Goal: Task Accomplishment & Management: Use online tool/utility

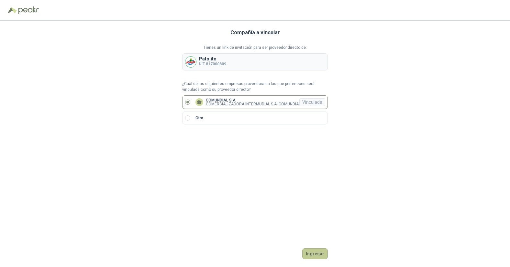
click at [320, 254] on button "Ingresar" at bounding box center [315, 254] width 26 height 11
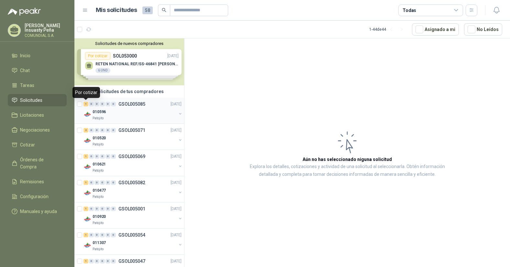
click at [85, 105] on div "1" at bounding box center [86, 104] width 5 height 5
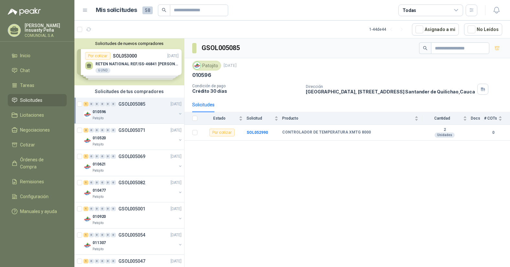
drag, startPoint x: 509, startPoint y: 142, endPoint x: 517, endPoint y: 141, distance: 8.1
click at [510, 141] on html "[PERSON_NAME] COMUNDIAL S.A. Inicio Chat Tareas Solicitudes Licitaciones Negoci…" at bounding box center [255, 133] width 510 height 267
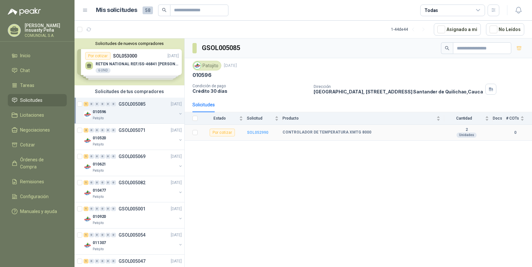
click at [257, 132] on b "SOL052990" at bounding box center [257, 132] width 21 height 5
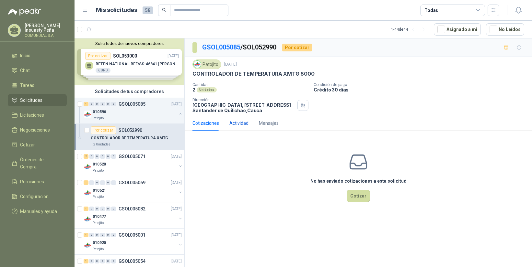
click at [235, 124] on div "Actividad" at bounding box center [238, 123] width 19 height 7
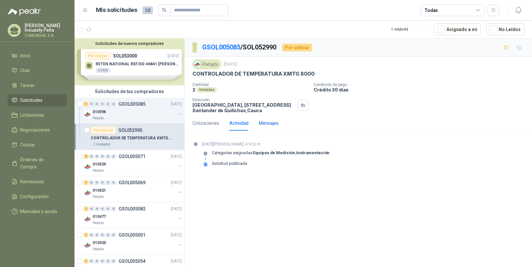
click at [265, 121] on div "Mensajes" at bounding box center [269, 123] width 20 height 7
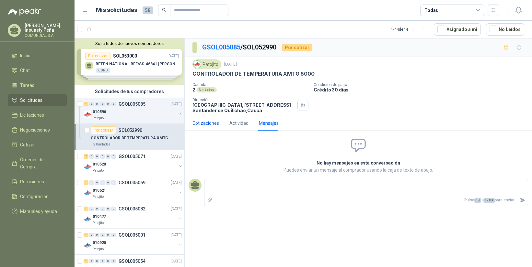
click at [200, 125] on div "Cotizaciones" at bounding box center [205, 123] width 27 height 7
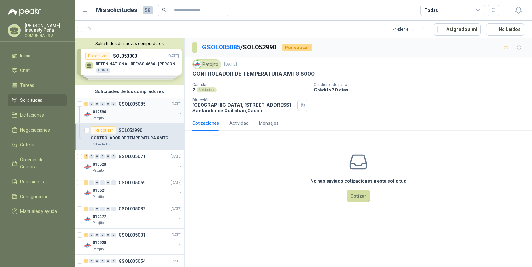
click at [147, 114] on div "010596" at bounding box center [135, 112] width 84 height 8
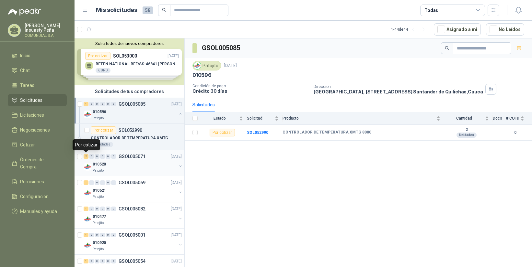
click at [87, 157] on div "2" at bounding box center [86, 156] width 5 height 5
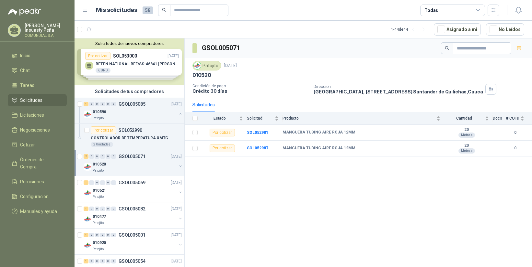
click at [112, 159] on div "0" at bounding box center [113, 156] width 5 height 5
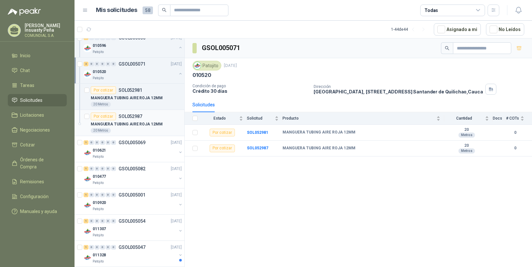
scroll to position [92, 0]
click at [86, 64] on div "2" at bounding box center [86, 65] width 5 height 5
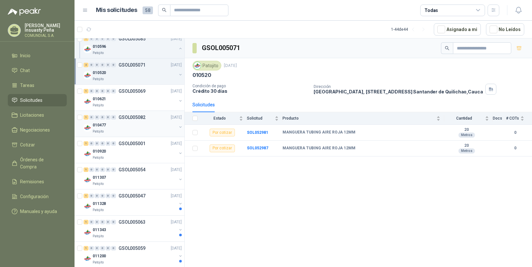
click at [140, 120] on div "1 0 0 0 0 0 GSOL005082 [DATE]" at bounding box center [133, 118] width 99 height 8
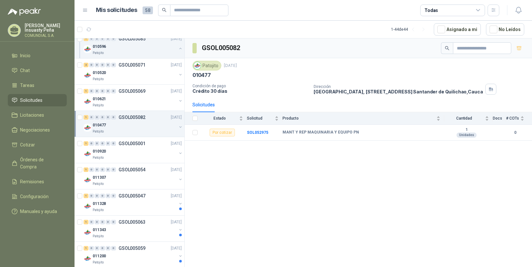
click at [132, 119] on p "GSOL005082" at bounding box center [132, 117] width 27 height 5
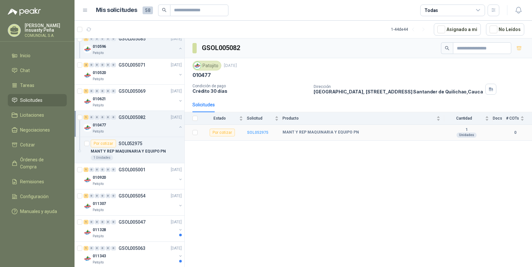
scroll to position [0, 0]
click at [257, 132] on b "SOL052975" at bounding box center [257, 132] width 21 height 5
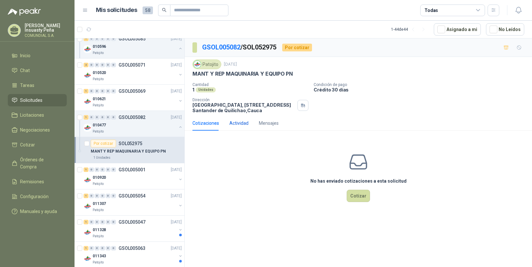
click at [235, 123] on div "Actividad" at bounding box center [238, 123] width 19 height 7
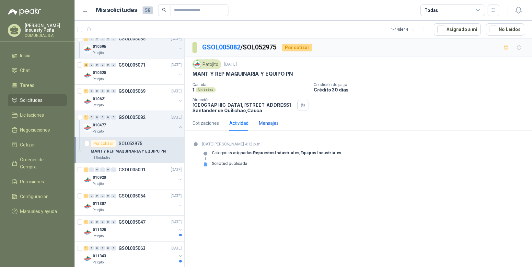
click at [271, 123] on div "Mensajes" at bounding box center [269, 123] width 20 height 7
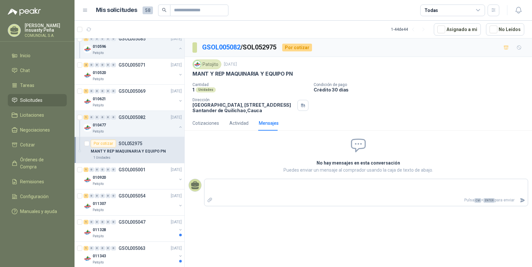
scroll to position [0, 0]
click at [202, 122] on div "Cotizaciones" at bounding box center [205, 123] width 27 height 7
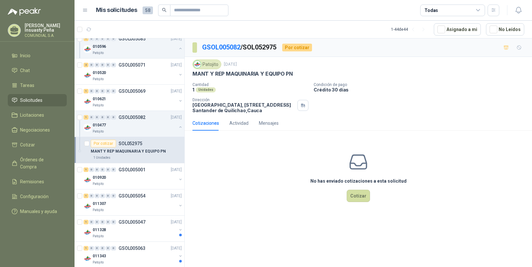
scroll to position [0, 0]
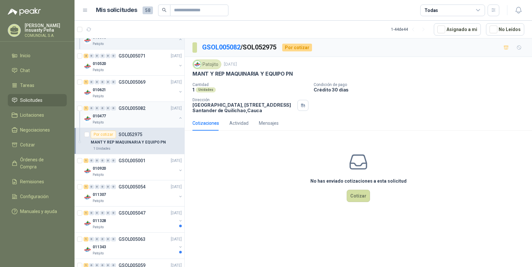
click at [130, 107] on p "GSOL005082" at bounding box center [132, 108] width 27 height 5
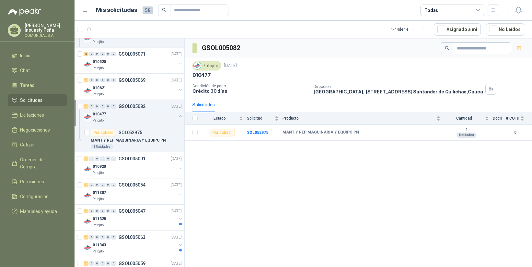
click at [129, 108] on p "GSOL005082" at bounding box center [132, 106] width 27 height 5
click at [133, 132] on p "GSOL005001" at bounding box center [132, 132] width 27 height 5
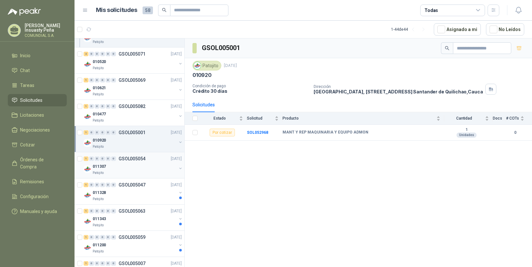
click at [137, 157] on p "GSOL005054" at bounding box center [132, 159] width 27 height 5
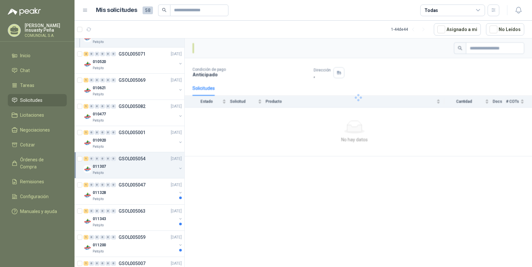
click at [133, 159] on p "GSOL005054" at bounding box center [132, 159] width 27 height 5
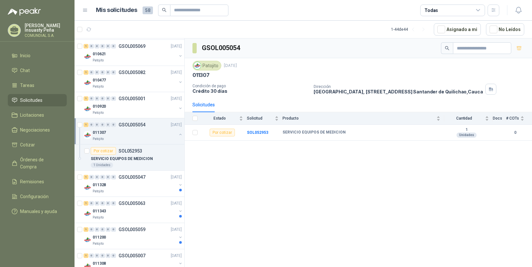
scroll to position [144, 0]
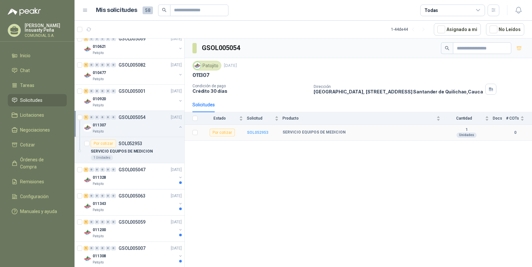
click at [258, 131] on b "SOL052953" at bounding box center [257, 132] width 21 height 5
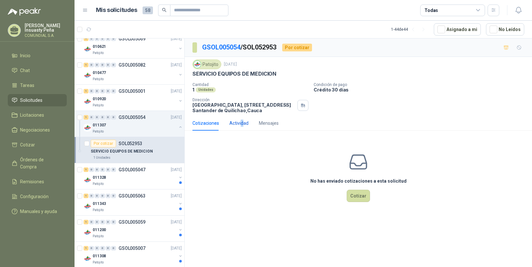
click at [241, 120] on div "Actividad" at bounding box center [238, 123] width 19 height 7
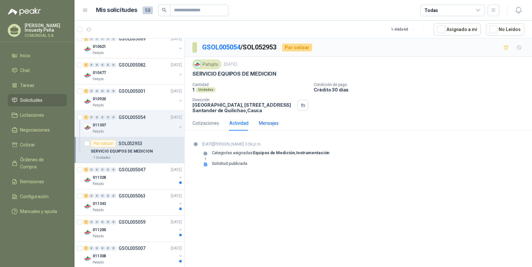
click at [270, 124] on div "Mensajes" at bounding box center [269, 123] width 20 height 7
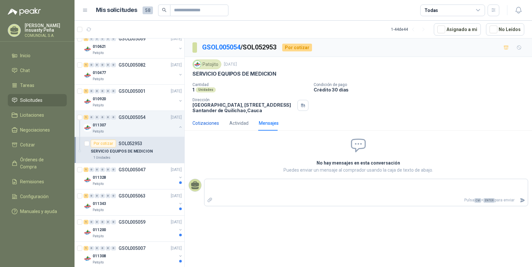
click at [211, 123] on div "Cotizaciones" at bounding box center [205, 123] width 27 height 7
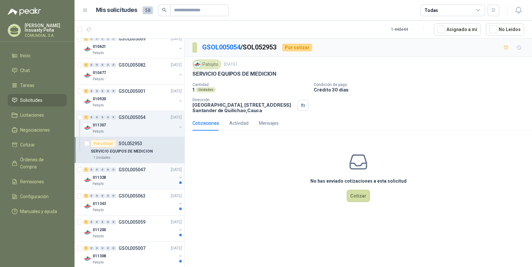
scroll to position [145, 0]
click at [130, 170] on p "GSOL005047" at bounding box center [132, 169] width 27 height 5
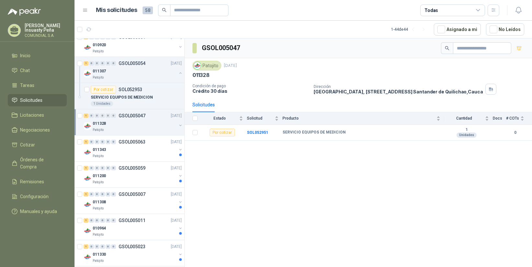
scroll to position [198, 0]
click at [132, 141] on p "GSOL005063" at bounding box center [132, 142] width 27 height 5
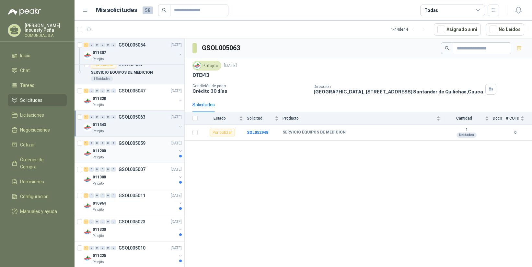
scroll to position [225, 0]
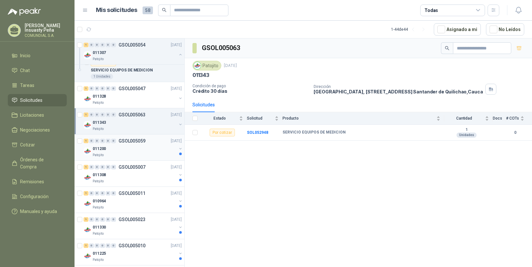
click at [135, 141] on p "GSOL005059" at bounding box center [132, 141] width 27 height 5
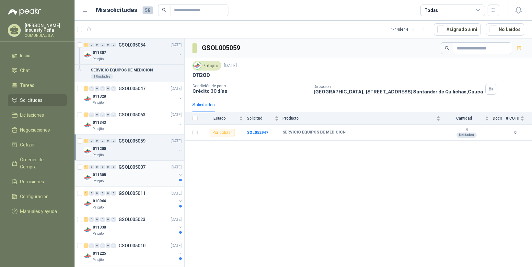
click at [136, 167] on p "GSOL005007" at bounding box center [132, 167] width 27 height 5
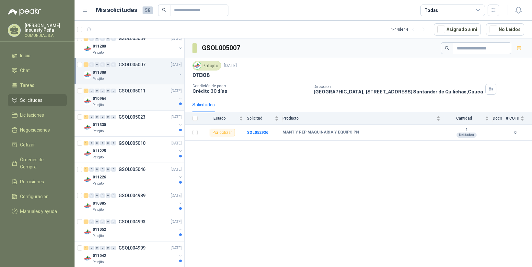
scroll to position [329, 0]
click at [133, 89] on p "GSOL005011" at bounding box center [132, 90] width 27 height 5
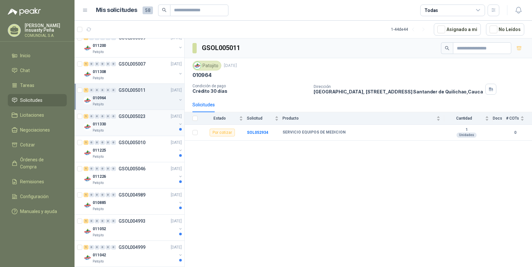
click at [136, 117] on p "GSOL005023" at bounding box center [132, 116] width 27 height 5
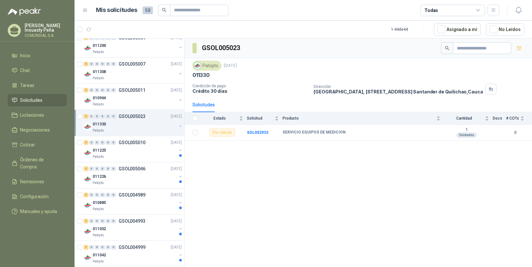
click at [134, 116] on p "GSOL005023" at bounding box center [132, 116] width 27 height 5
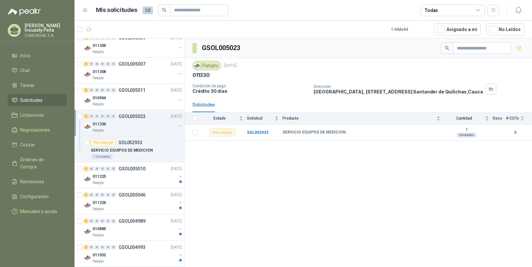
click at [133, 116] on p "GSOL005023" at bounding box center [132, 116] width 27 height 5
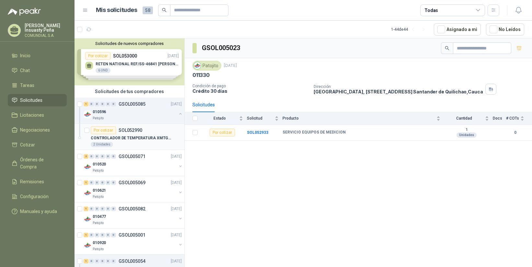
click at [135, 133] on div "Por cotizar SOL052990" at bounding box center [116, 131] width 51 height 8
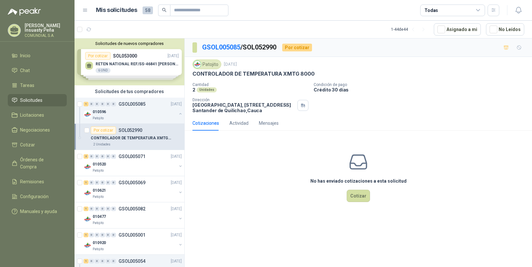
scroll to position [0, 0]
click at [130, 60] on div "Solicitudes de nuevos compradores Por cotizar SOL053000 [DATE] RETEN NATIONAL R…" at bounding box center [129, 61] width 110 height 47
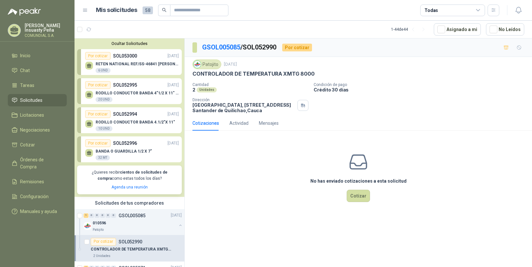
scroll to position [0, 0]
click at [153, 142] on div "Por cotizar SOL052996 [DATE]" at bounding box center [132, 144] width 94 height 8
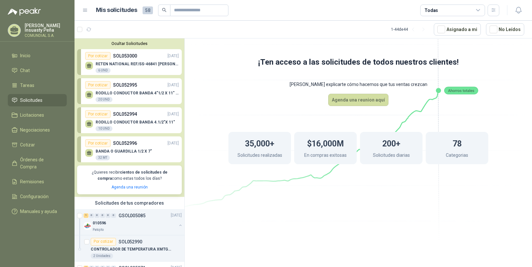
click at [130, 144] on p "SOL052996" at bounding box center [125, 143] width 24 height 7
click at [137, 115] on div "Por cotizar SOL052994 [DATE]" at bounding box center [132, 114] width 94 height 8
click at [128, 119] on div "RODILLO CONDUCTOR BANDA 4.1/2"X 11" 10 UND" at bounding box center [132, 125] width 94 height 14
click at [123, 114] on p "SOL052994" at bounding box center [125, 114] width 24 height 7
click at [128, 91] on p "RODILLO CONDUCTOR BANDA 4"1/2 X 11" IMPA" at bounding box center [137, 93] width 83 height 5
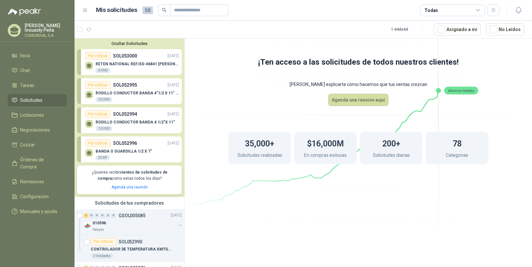
click at [134, 63] on p "RETEN NATIONAL REF/SS-46841 [PERSON_NAME]" at bounding box center [137, 64] width 83 height 5
click at [41, 116] on span "Licitaciones" at bounding box center [32, 115] width 24 height 7
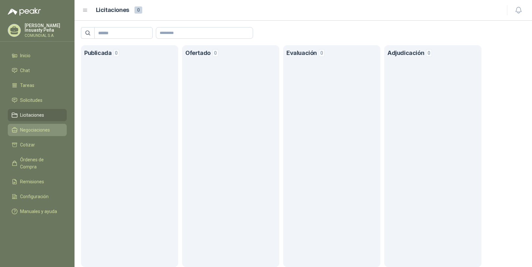
click at [40, 132] on span "Negociaciones" at bounding box center [35, 130] width 30 height 7
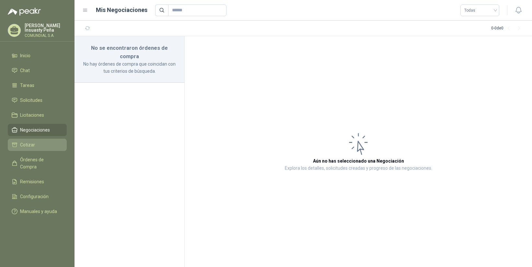
click at [30, 143] on span "Cotizar" at bounding box center [27, 144] width 15 height 7
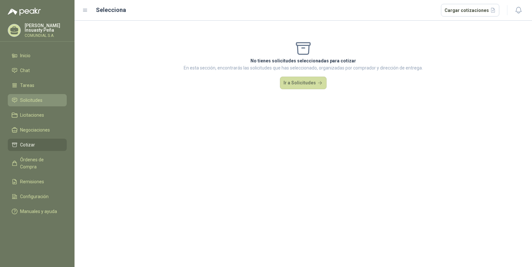
click at [30, 98] on span "Solicitudes" at bounding box center [31, 100] width 22 height 7
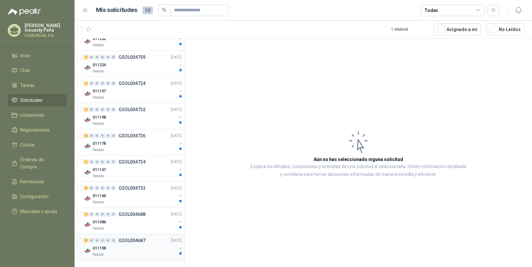
click at [133, 240] on p "GSOL004687" at bounding box center [132, 241] width 27 height 5
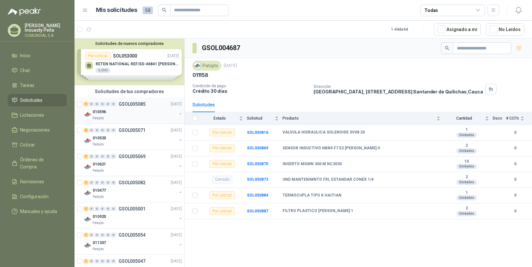
scroll to position [1, 0]
click at [137, 106] on p "GSOL005085" at bounding box center [132, 103] width 27 height 5
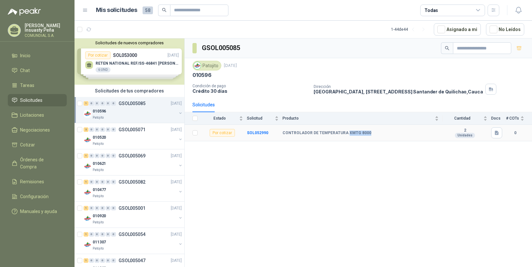
drag, startPoint x: 346, startPoint y: 132, endPoint x: 369, endPoint y: 133, distance: 22.4
click at [369, 133] on div "CONTROLADOR DE TEMPERATURA XMTG 8000" at bounding box center [360, 133] width 156 height 5
